Goal: Transaction & Acquisition: Book appointment/travel/reservation

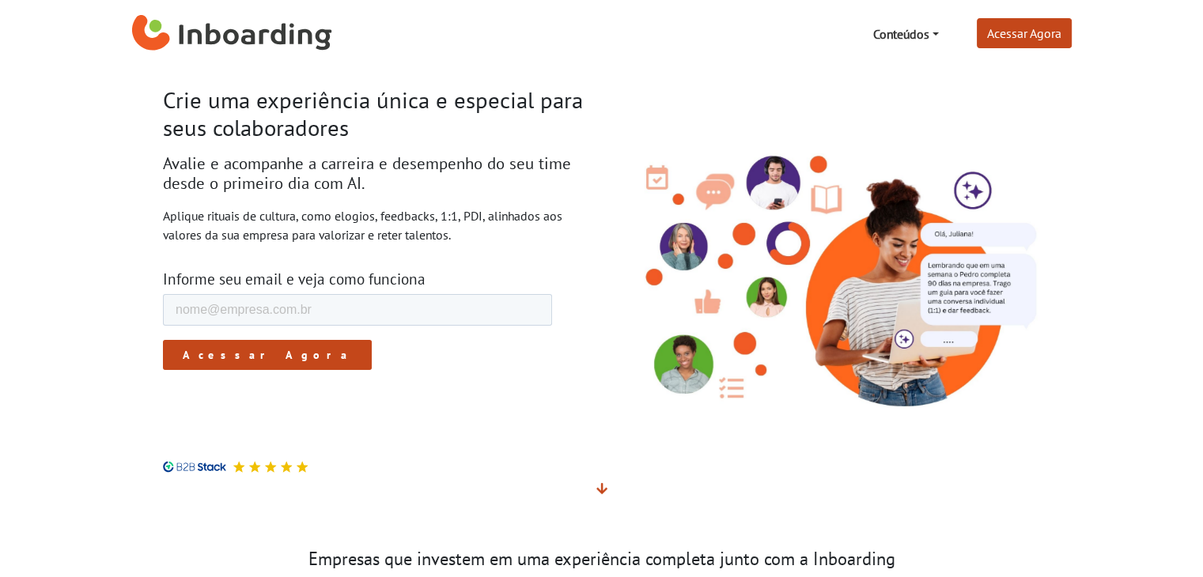
click at [503, 235] on p "Aplique rituais de cultura, como elogios, feedbacks, 1:1, PDI, alinhados aos va…" at bounding box center [376, 225] width 427 height 38
click at [342, 315] on input "E-mail de trabalho *" at bounding box center [356, 310] width 389 height 32
type input "ubalucas.psi@gmail.com"
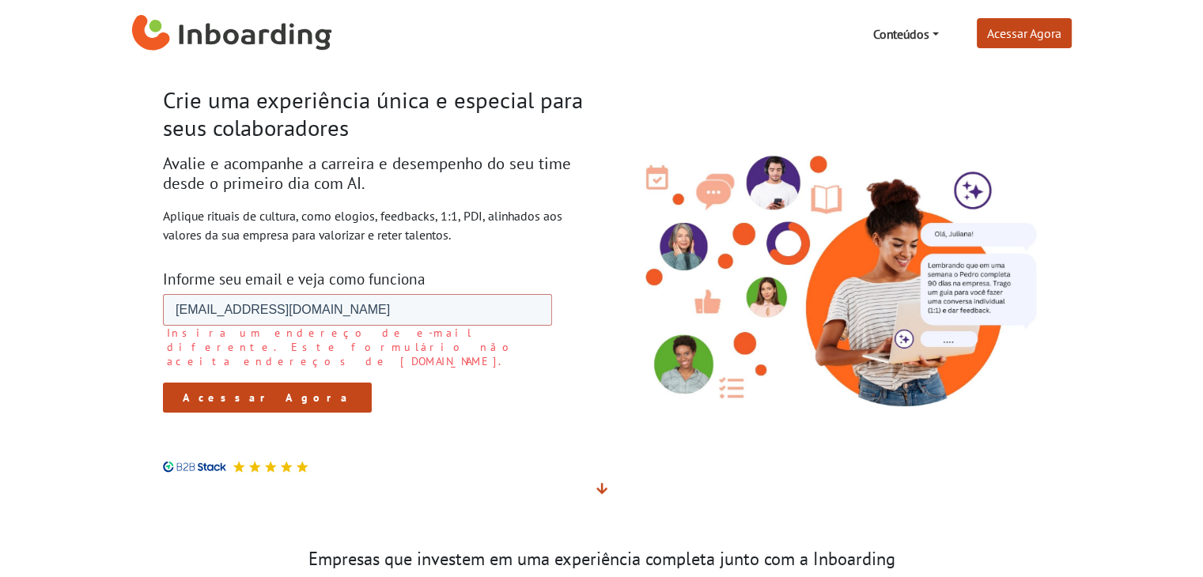
click at [248, 351] on form "E-mail de trabalho * ubalucas.psi@gmail.com Insira um endereço de e-mail difere…" at bounding box center [356, 353] width 389 height 119
drag, startPoint x: 334, startPoint y: 313, endPoint x: 81, endPoint y: 327, distance: 254.2
click html "E-mail de trabalho * ubalucas.psi@gmail.com Insira um endereço de e-mail difere…"
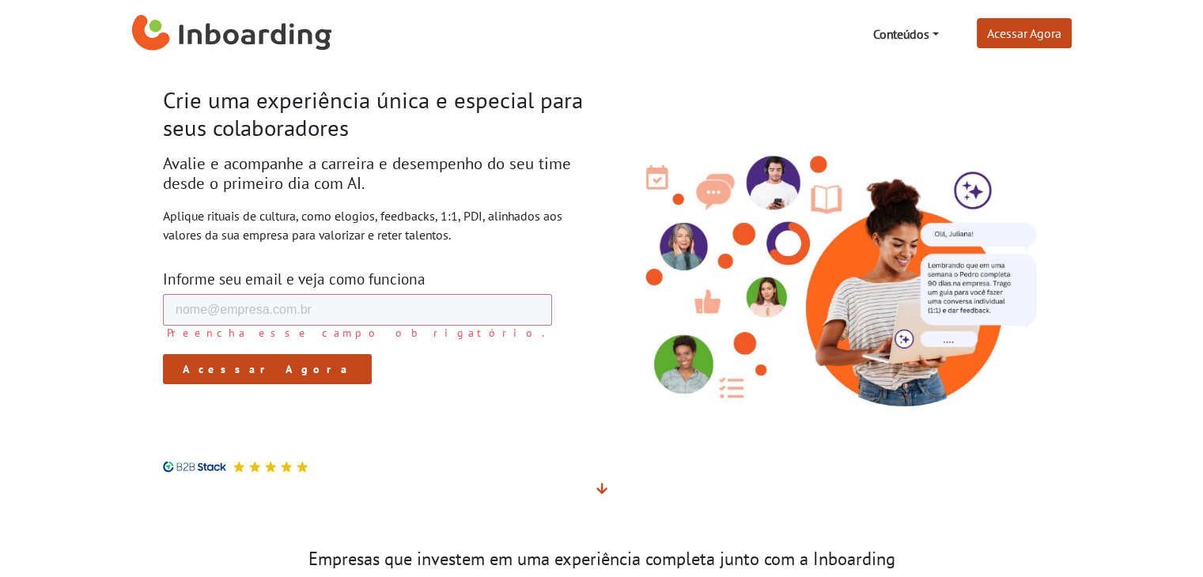
click at [471, 118] on h1 "Crie uma experiência única e especial para seus colaboradores" at bounding box center [376, 114] width 427 height 55
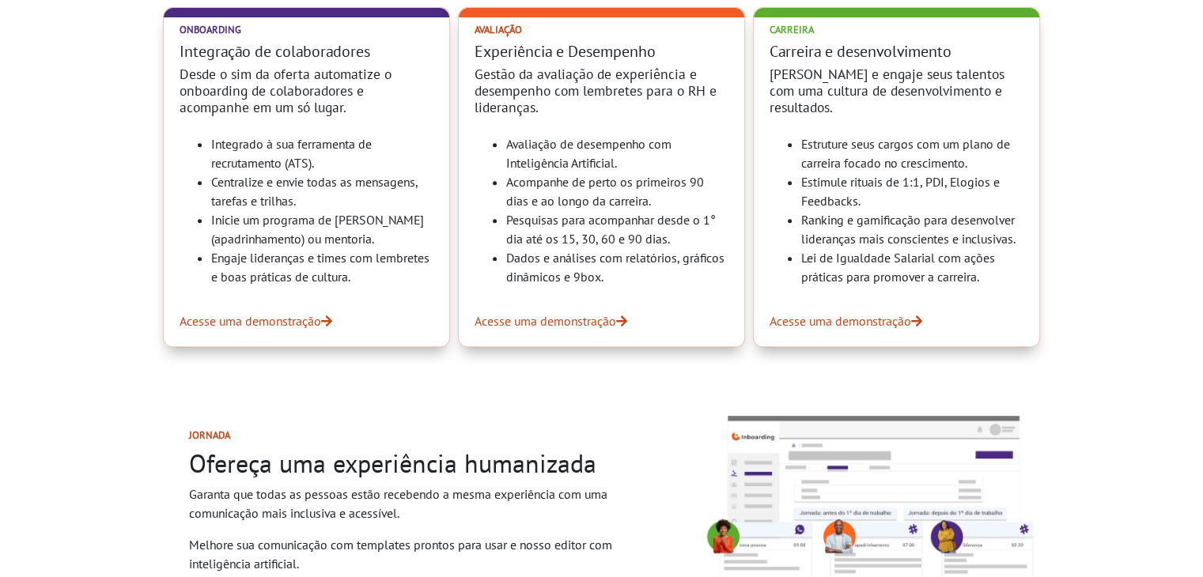
scroll to position [712, 0]
click at [611, 319] on link "Acesse uma demonstração" at bounding box center [601, 321] width 254 height 19
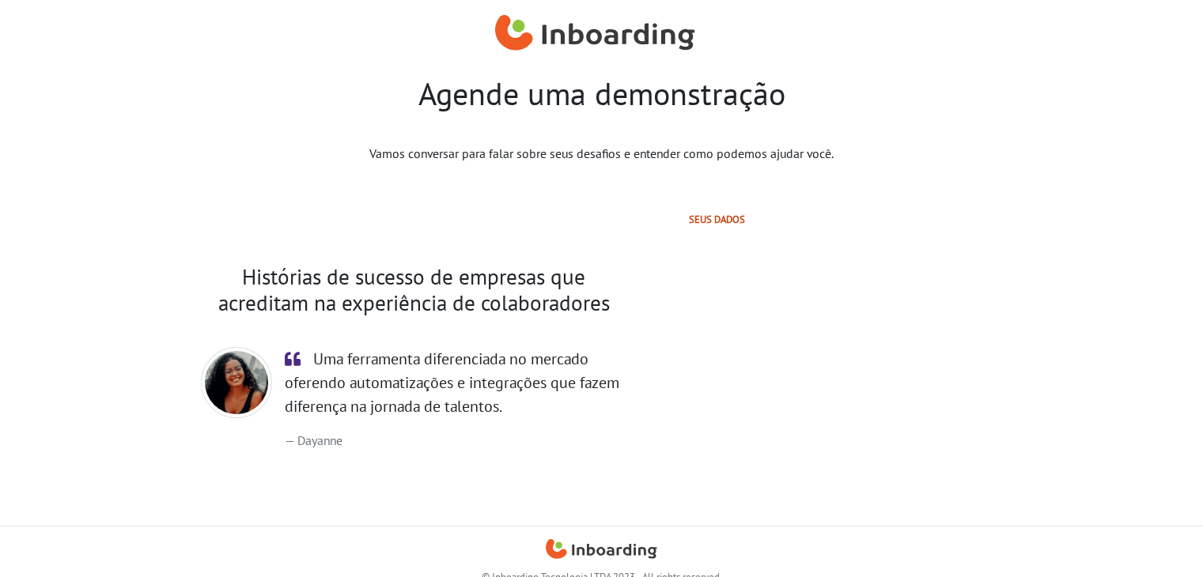
select select "BR"
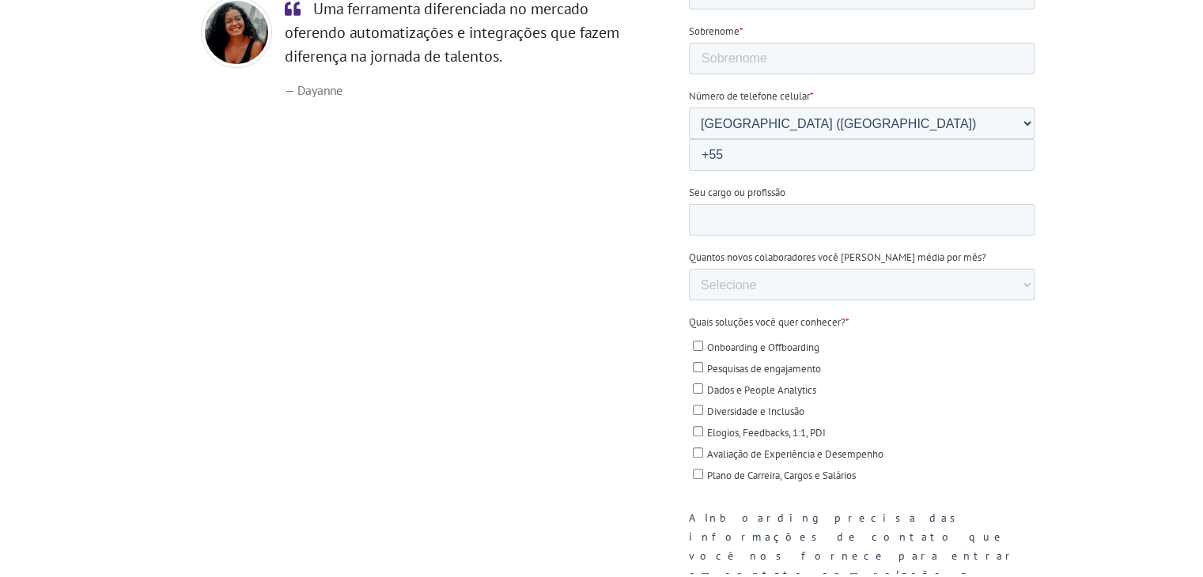
scroll to position [273, 0]
